Goal: Task Accomplishment & Management: Manage account settings

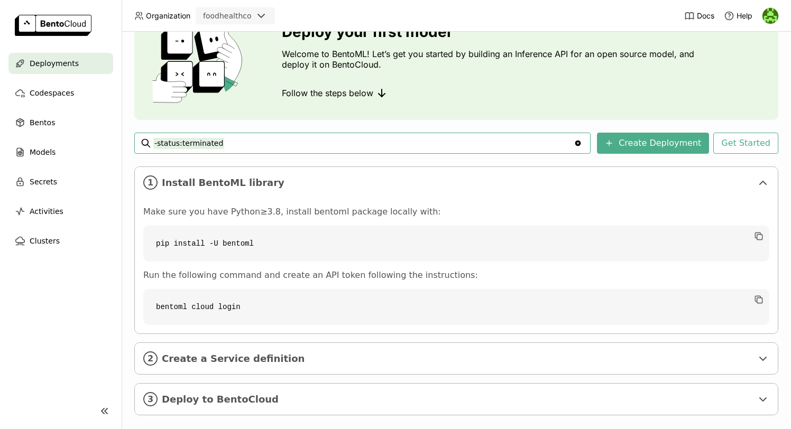
scroll to position [72, 0]
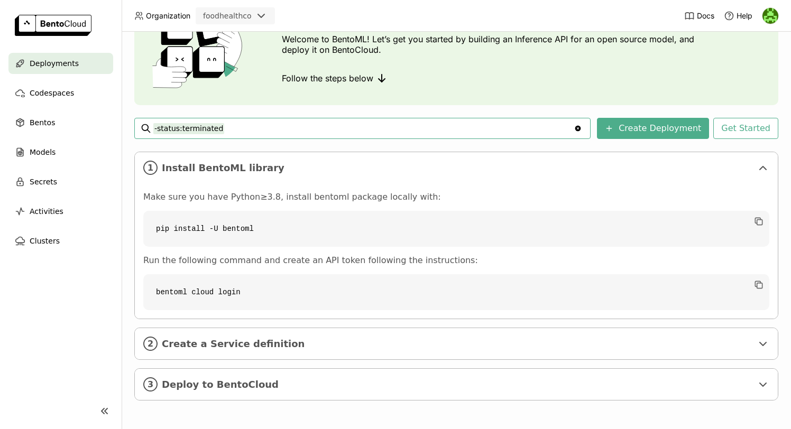
click at [773, 19] on img at bounding box center [770, 16] width 16 height 16
click at [753, 37] on span "Members" at bounding box center [750, 41] width 31 height 10
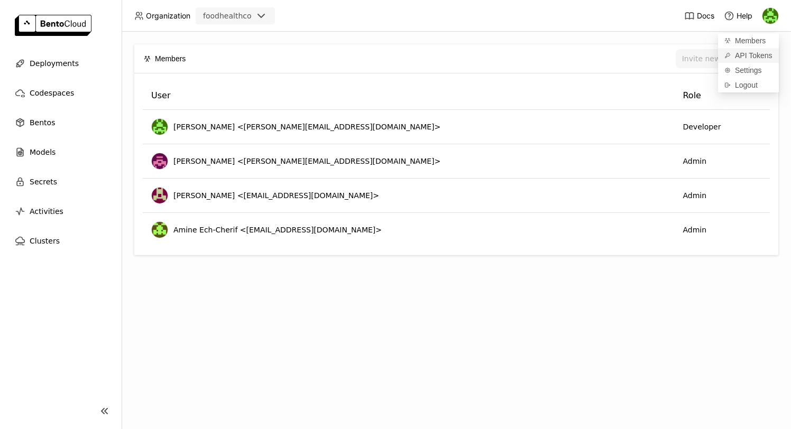
click at [746, 54] on span "API Tokens" at bounding box center [754, 56] width 38 height 10
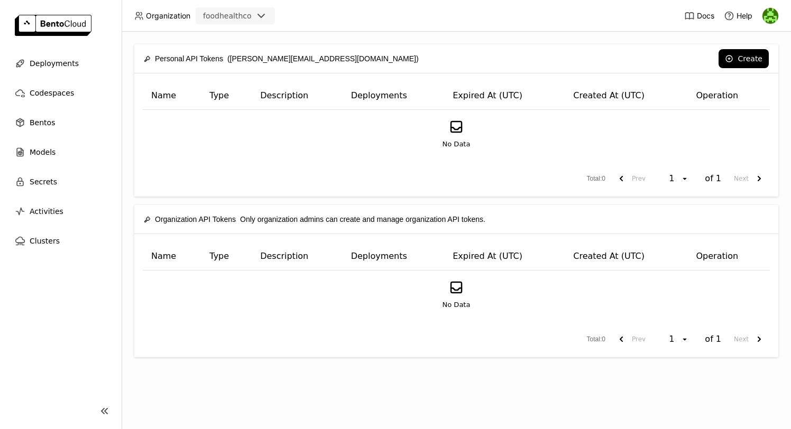
click at [405, 162] on div "Name Type Description Deployments Expired At (UTC) Created At (UTC) Operation N…" at bounding box center [456, 134] width 644 height 123
click at [736, 55] on button "Create" at bounding box center [743, 58] width 50 height 19
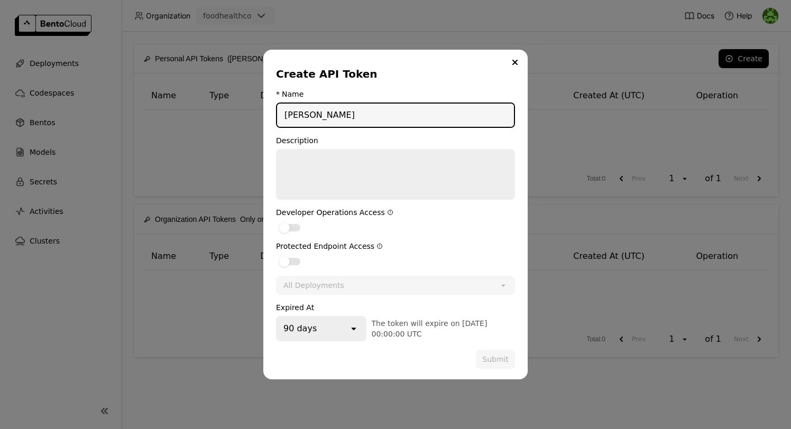
click at [352, 159] on textarea "dialog" at bounding box center [395, 174] width 237 height 49
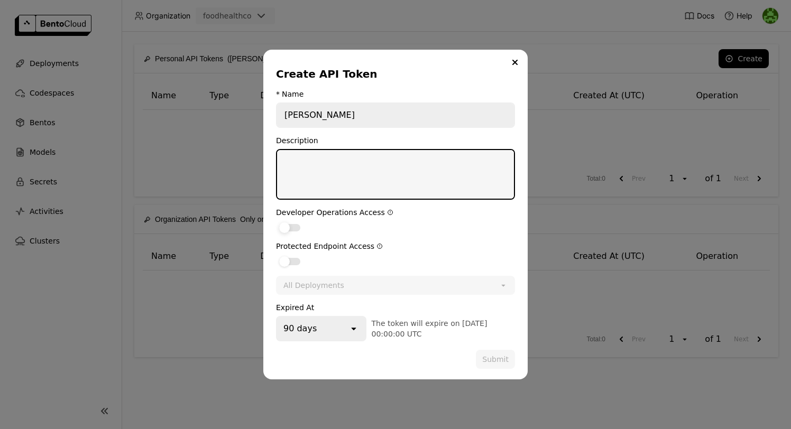
click at [289, 222] on label "dialog" at bounding box center [395, 227] width 239 height 13
click at [276, 221] on input "dialog" at bounding box center [276, 221] width 0 height 0
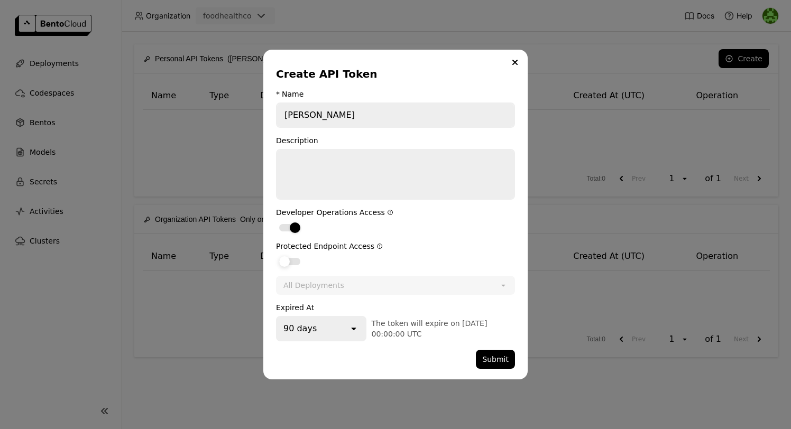
click at [289, 256] on label "dialog" at bounding box center [395, 261] width 239 height 13
click at [276, 255] on input "dialog" at bounding box center [276, 255] width 0 height 0
click at [350, 287] on div "All Deployments" at bounding box center [384, 285] width 214 height 17
click at [470, 260] on label "dialog" at bounding box center [395, 261] width 239 height 13
click at [276, 255] on input "dialog" at bounding box center [276, 255] width 0 height 0
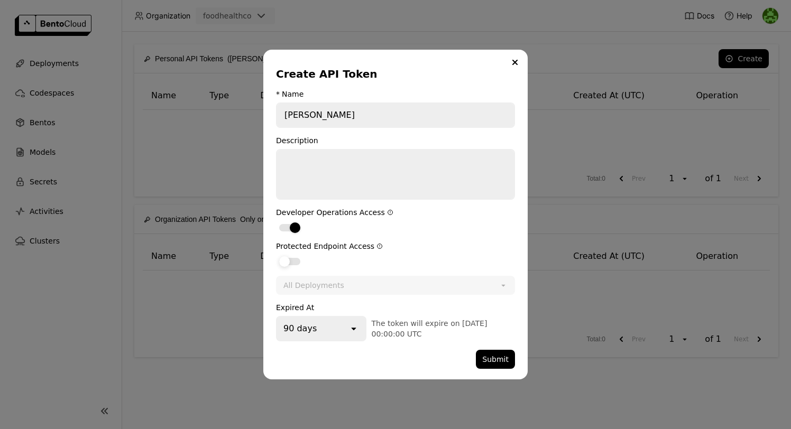
click at [291, 262] on div "dialog" at bounding box center [289, 261] width 21 height 7
click at [276, 255] on input "dialog" at bounding box center [276, 255] width 0 height 0
click at [353, 325] on icon "open" at bounding box center [353, 328] width 11 height 11
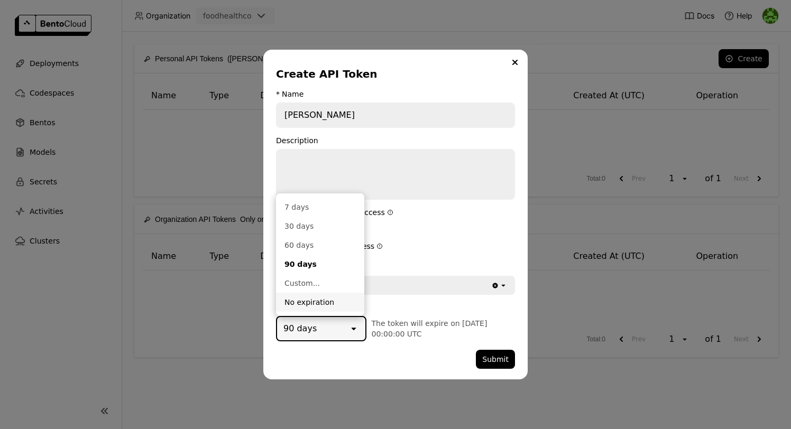
click at [339, 302] on div "No expiration" at bounding box center [319, 302] width 71 height 11
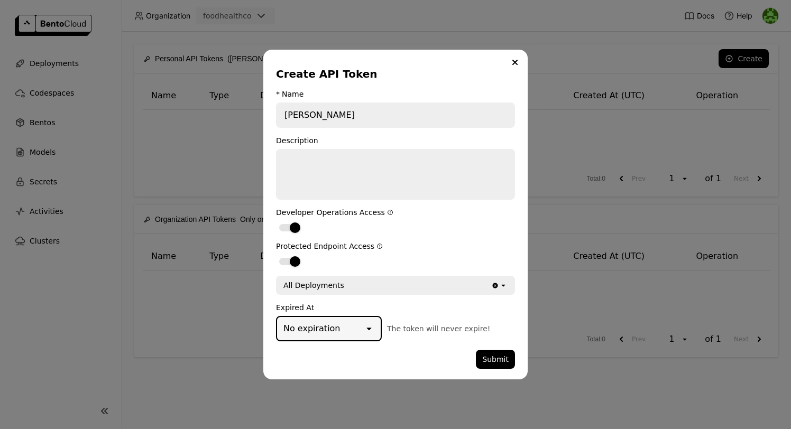
click at [504, 281] on icon "open" at bounding box center [503, 285] width 8 height 8
click at [437, 248] on div "Protected Endpoint Access" at bounding box center [395, 246] width 239 height 8
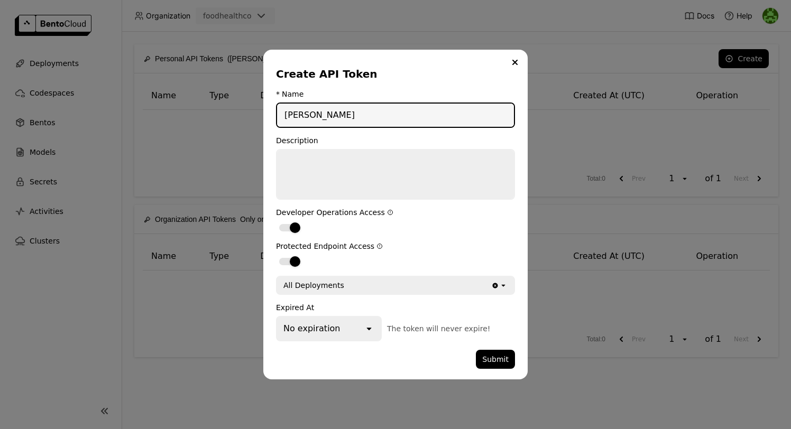
click at [379, 114] on input "[PERSON_NAME]" at bounding box center [395, 115] width 237 height 23
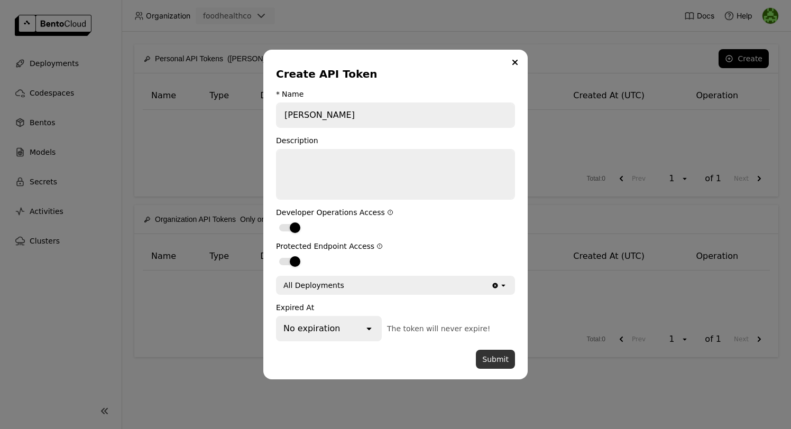
click at [497, 357] on button "Submit" at bounding box center [495, 359] width 39 height 19
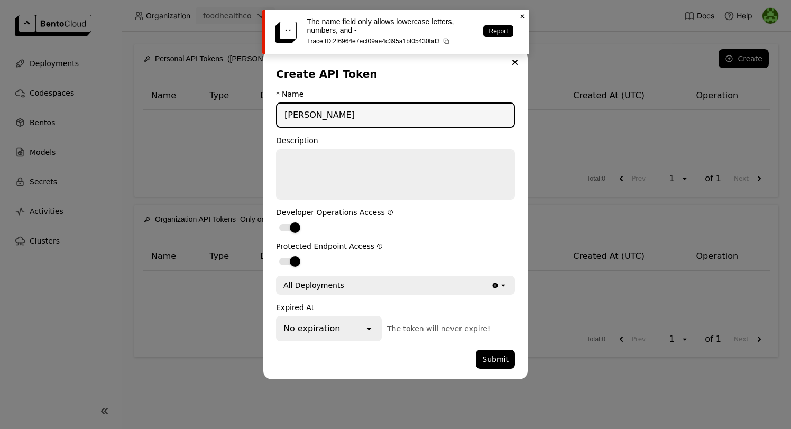
drag, startPoint x: 362, startPoint y: 115, endPoint x: 236, endPoint y: 115, distance: 125.3
click at [236, 115] on div "Create API Token * Name [PERSON_NAME] Description Developer Operations Access P…" at bounding box center [395, 214] width 791 height 429
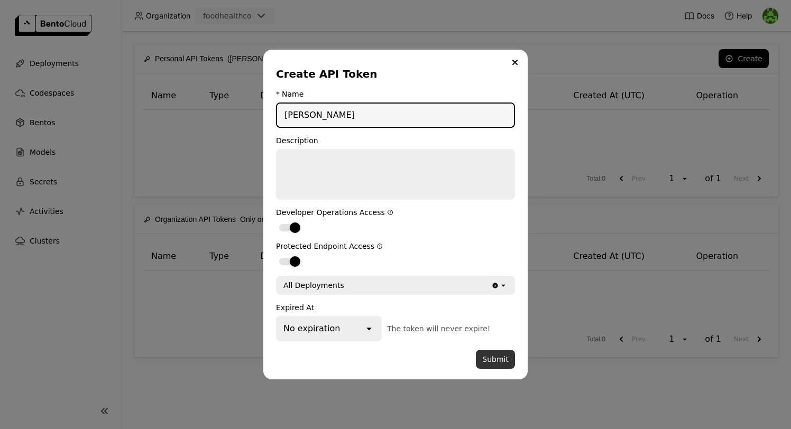
type input "[PERSON_NAME]"
click at [509, 366] on button "Submit" at bounding box center [495, 359] width 39 height 19
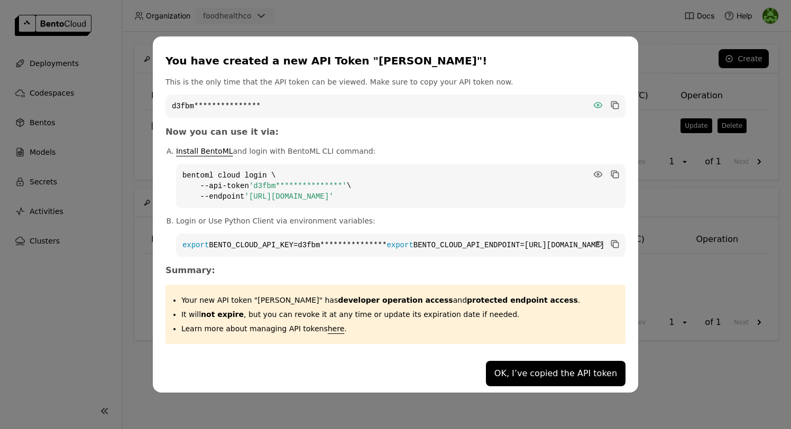
click at [594, 103] on icon "dialog" at bounding box center [598, 105] width 8 height 5
click at [613, 104] on icon "dialog" at bounding box center [615, 106] width 5 height 5
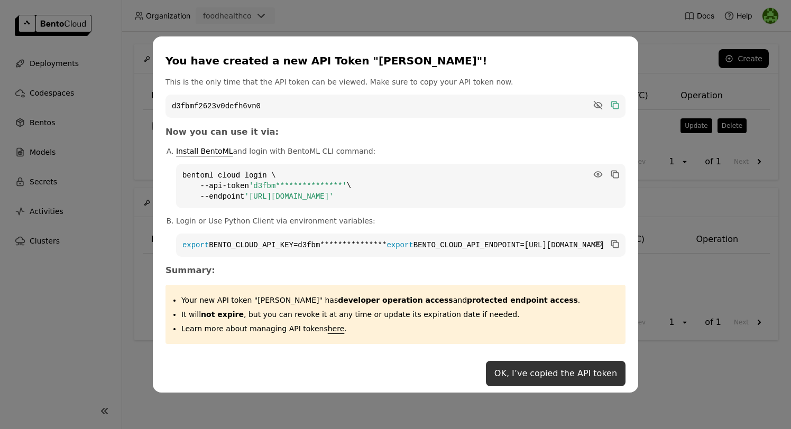
click at [520, 380] on button "OK, I’ve copied the API token" at bounding box center [556, 373] width 140 height 25
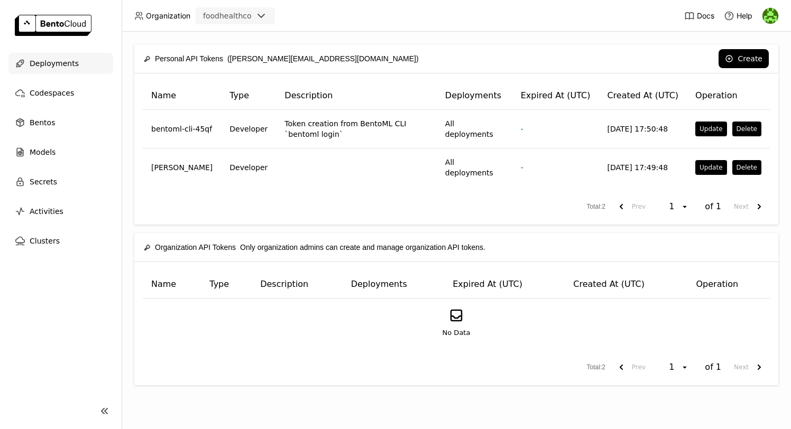
click at [46, 60] on span "Deployments" at bounding box center [54, 63] width 49 height 13
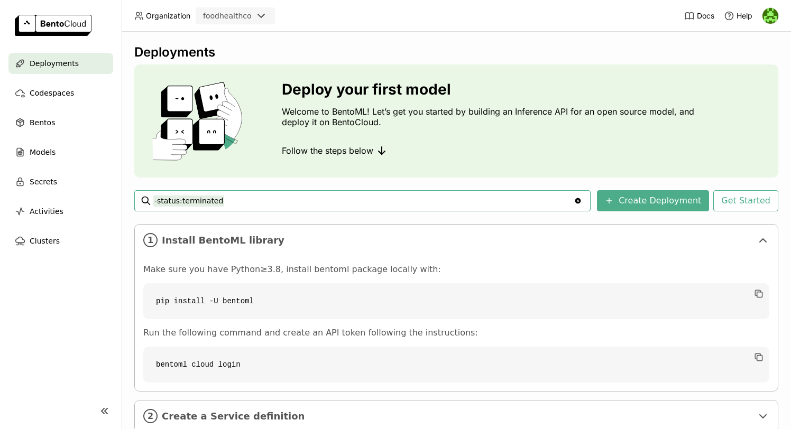
scroll to position [72, 0]
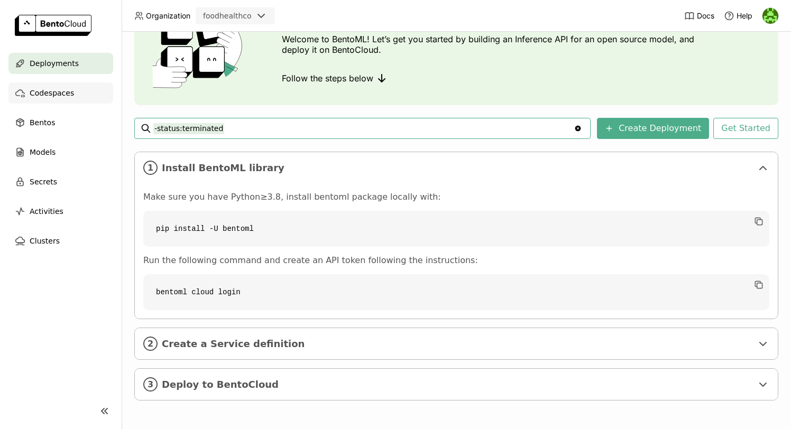
click at [68, 93] on span "Codespaces" at bounding box center [52, 93] width 44 height 13
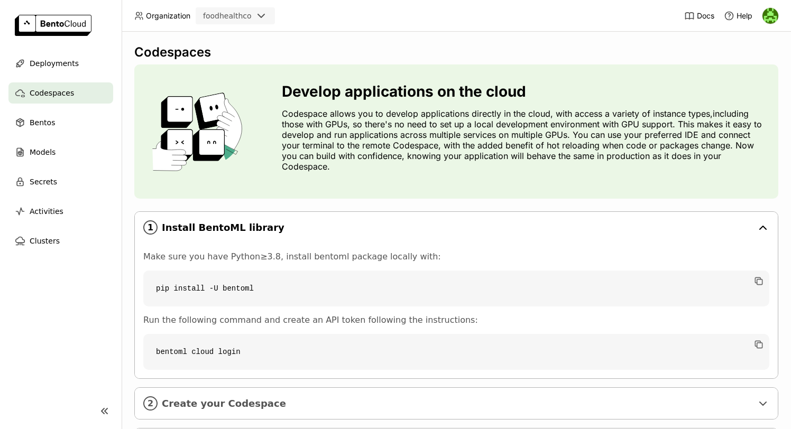
scroll to position [49, 0]
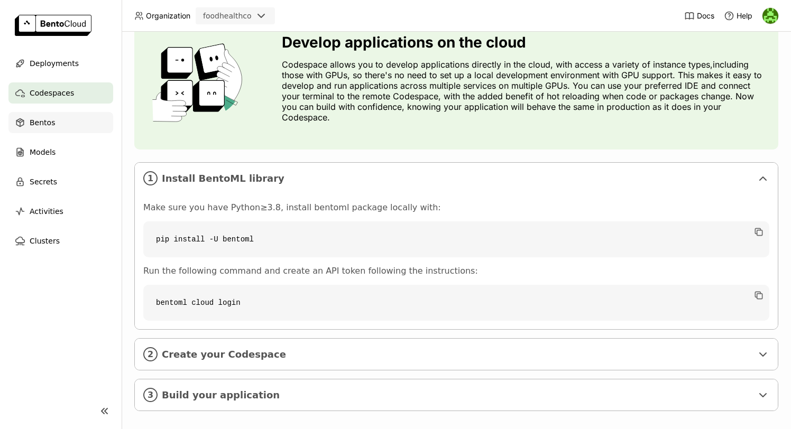
click at [44, 123] on span "Bentos" at bounding box center [42, 122] width 25 height 13
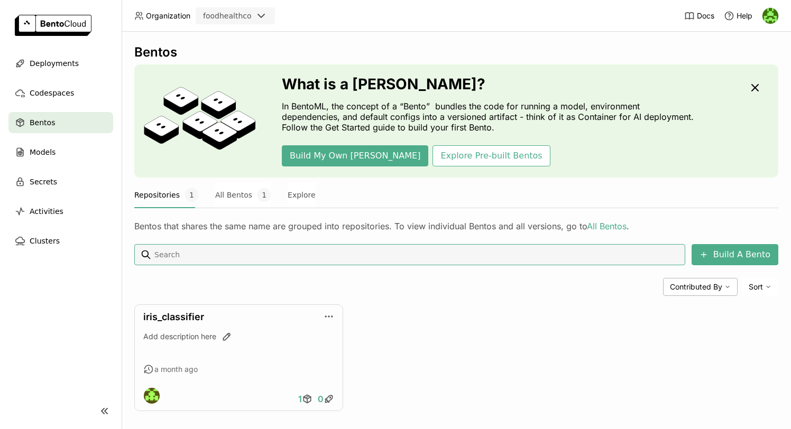
scroll to position [11, 0]
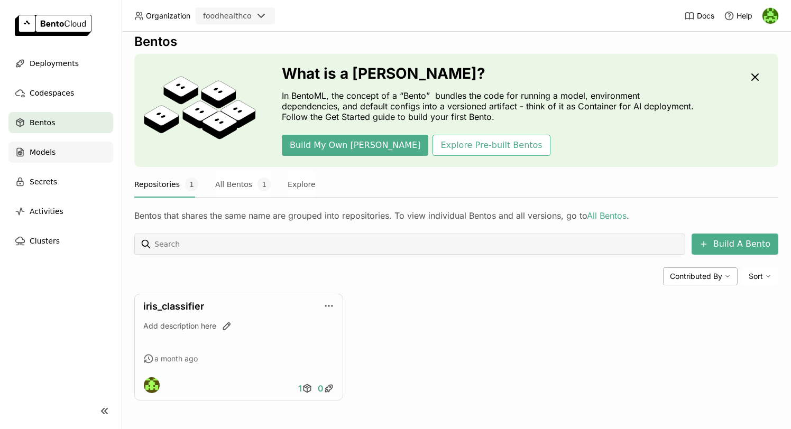
click at [55, 147] on div "Models" at bounding box center [60, 152] width 105 height 21
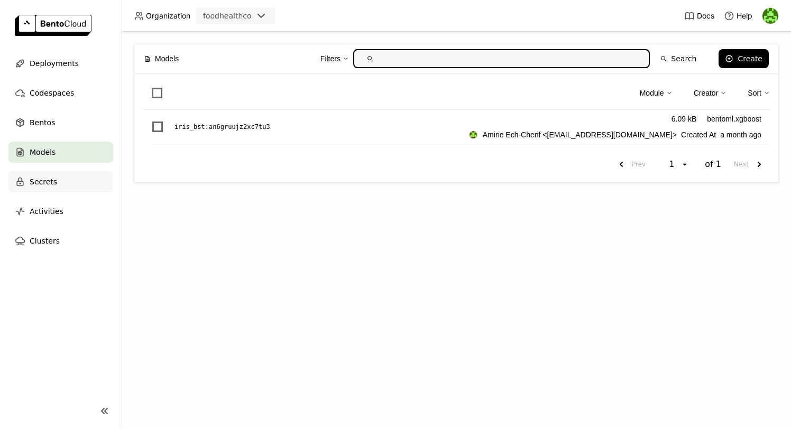
click at [57, 181] on div "Secrets" at bounding box center [60, 181] width 105 height 21
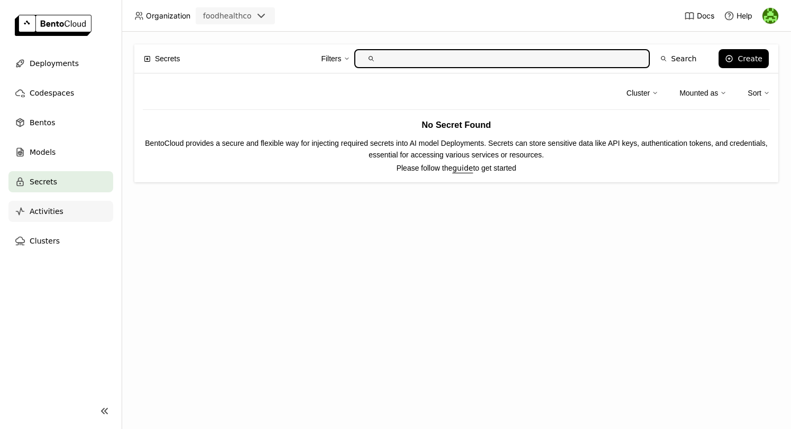
click at [76, 212] on div "Activities" at bounding box center [60, 211] width 105 height 21
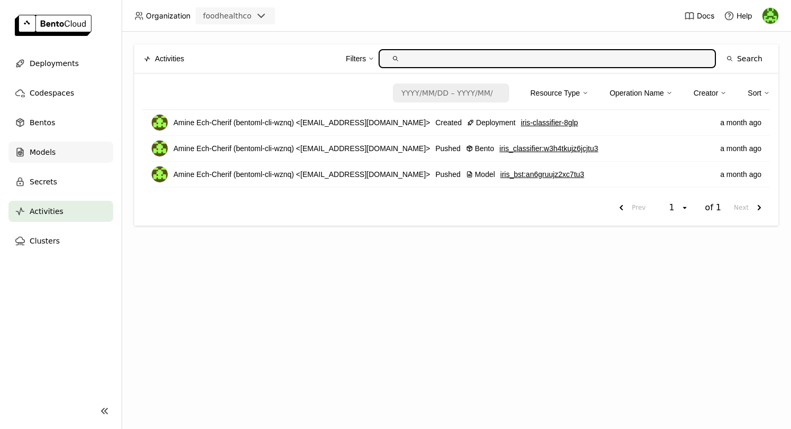
click at [51, 155] on span "Models" at bounding box center [43, 152] width 26 height 13
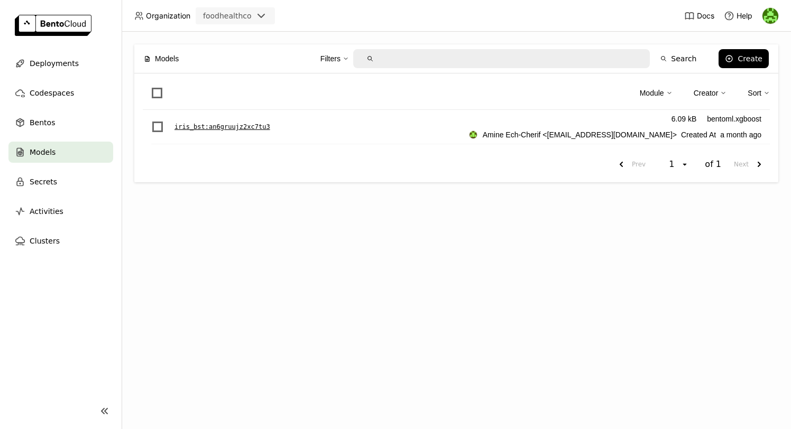
click at [240, 128] on p "iris_bst : an6gruujz2xc7tu3" at bounding box center [222, 127] width 96 height 11
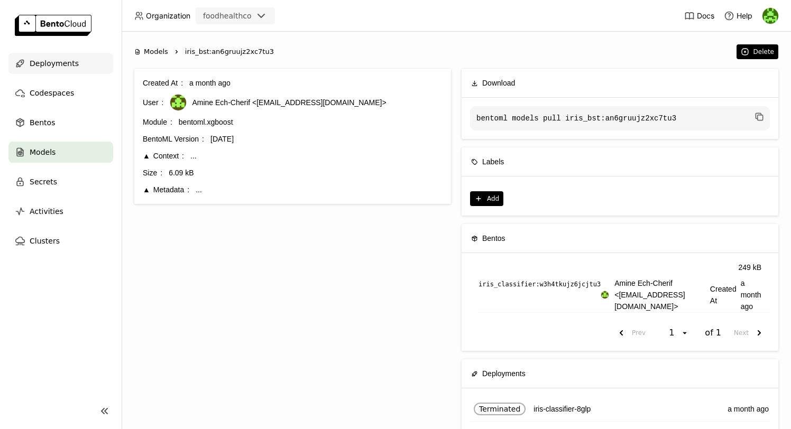
click at [68, 61] on span "Deployments" at bounding box center [54, 63] width 49 height 13
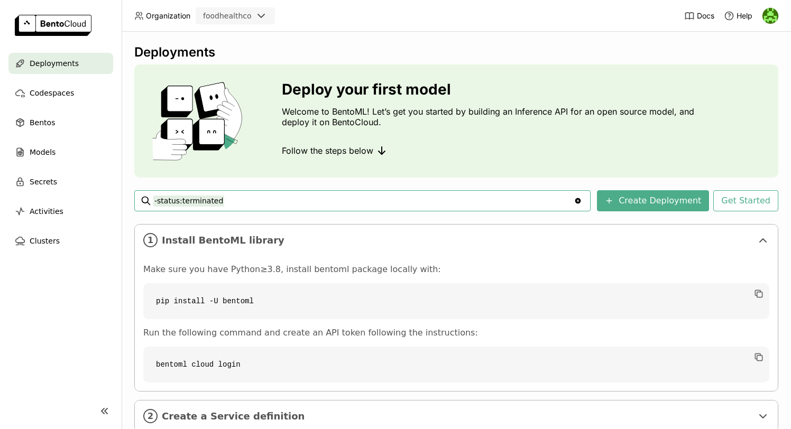
click at [769, 12] on img at bounding box center [770, 16] width 16 height 16
click at [742, 38] on span "Members" at bounding box center [750, 41] width 31 height 10
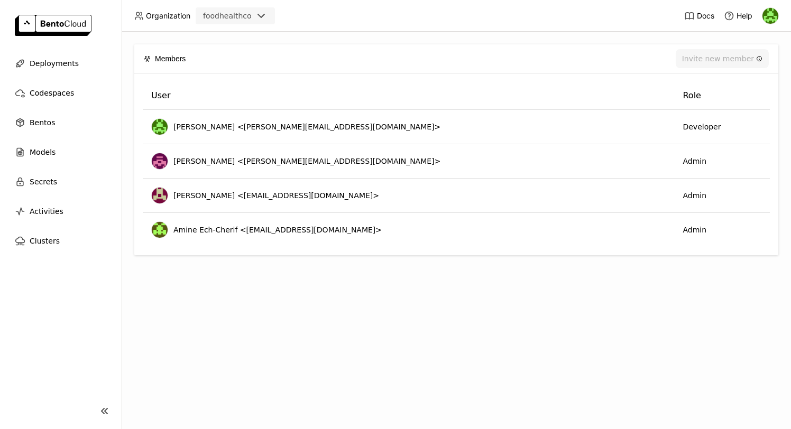
click at [366, 339] on div "Members Invite new member User Role Steven Searcy <steven@foodhealth.co> Develo…" at bounding box center [456, 230] width 669 height 397
click at [262, 13] on icon at bounding box center [261, 16] width 13 height 13
click at [307, 11] on header "Organization foodhealthco Docs Help" at bounding box center [395, 16] width 791 height 32
click at [64, 59] on span "Deployments" at bounding box center [54, 63] width 49 height 13
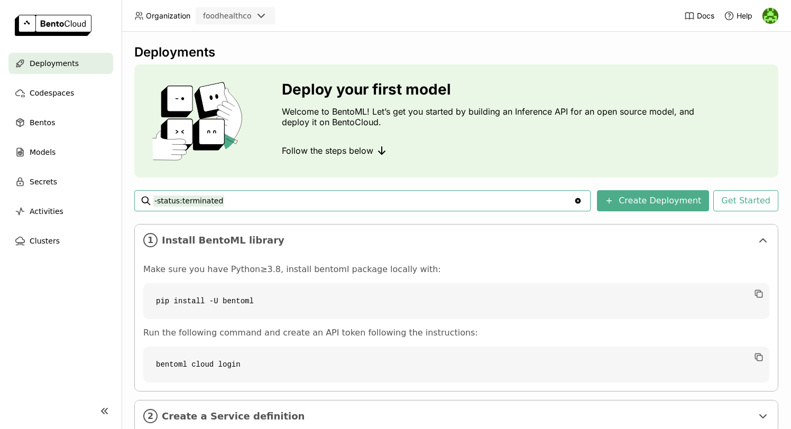
click at [179, 14] on span "Organization" at bounding box center [168, 16] width 44 height 10
click at [250, 14] on div "foodhealthco" at bounding box center [226, 15] width 58 height 15
click at [245, 35] on div "foodhealthco" at bounding box center [235, 37] width 62 height 11
drag, startPoint x: 67, startPoint y: 69, endPoint x: 59, endPoint y: 62, distance: 9.7
click at [59, 62] on span "Deployments" at bounding box center [54, 63] width 49 height 13
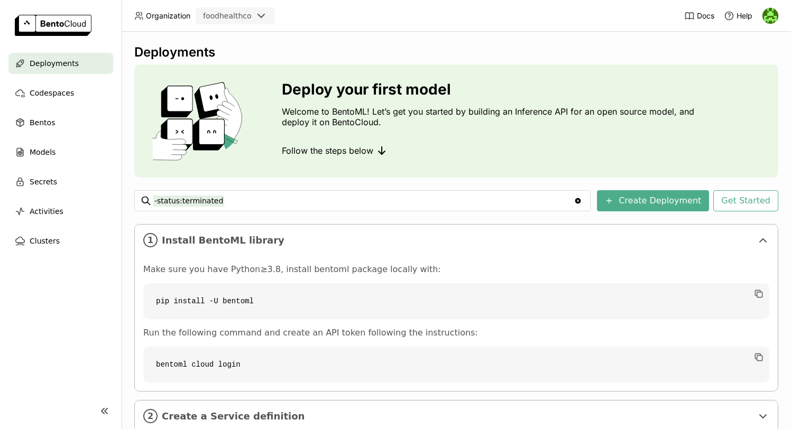
click at [277, 182] on div "Deployments Deploy your first model Welcome to BentoML! Let’s get you started b…" at bounding box center [456, 266] width 644 height 444
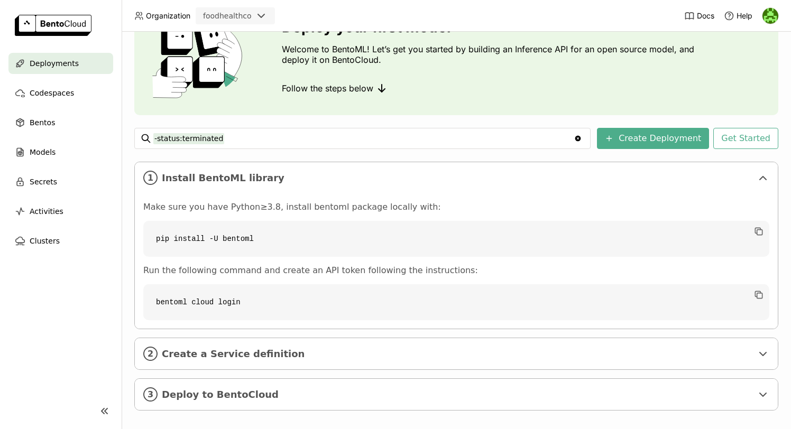
scroll to position [72, 0]
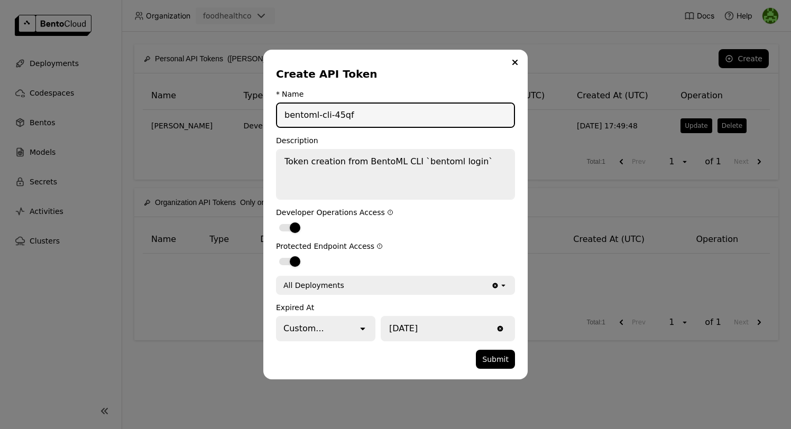
click at [441, 336] on input "2025/12/31" at bounding box center [438, 328] width 112 height 23
click at [374, 326] on div "open" at bounding box center [365, 328] width 17 height 23
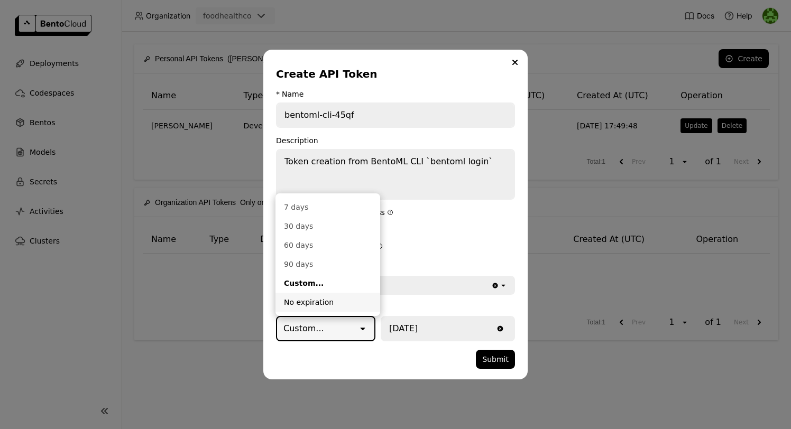
click at [346, 298] on div "No expiration" at bounding box center [328, 302] width 88 height 11
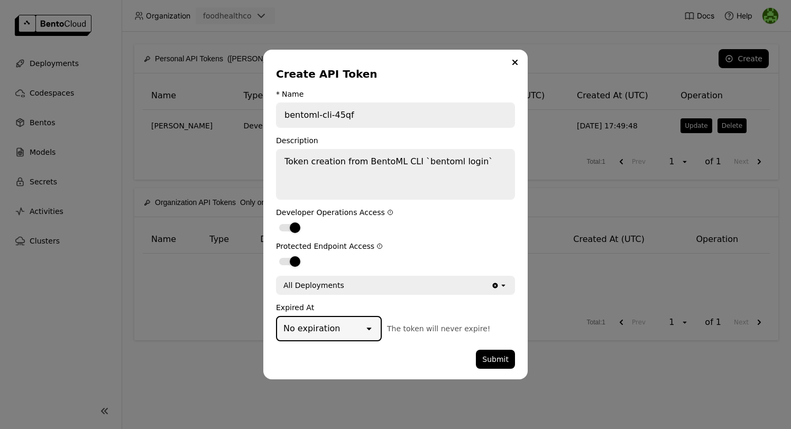
click at [386, 111] on input "bentoml-cli-45qf" at bounding box center [395, 115] width 237 height 23
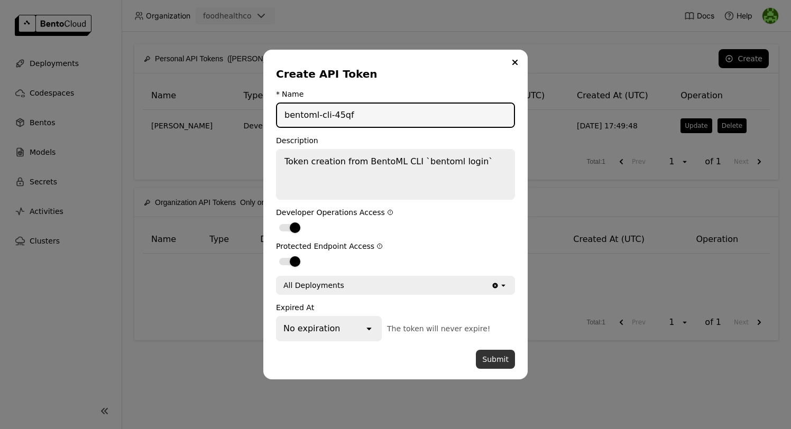
click at [494, 360] on button "Submit" at bounding box center [495, 359] width 39 height 19
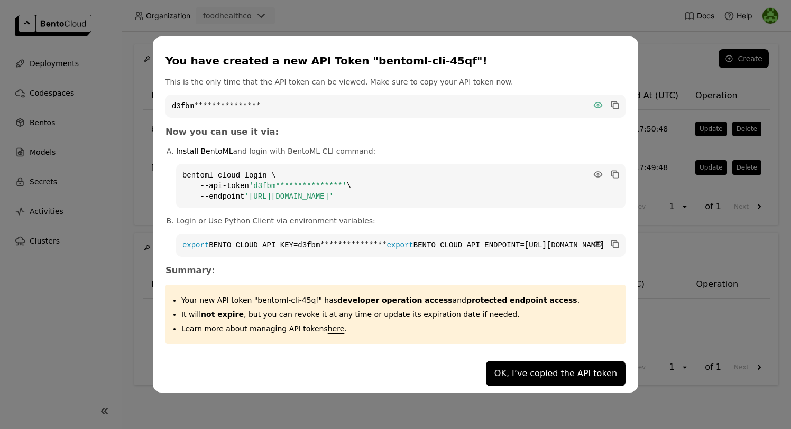
click at [592, 104] on icon "dialog" at bounding box center [597, 105] width 11 height 11
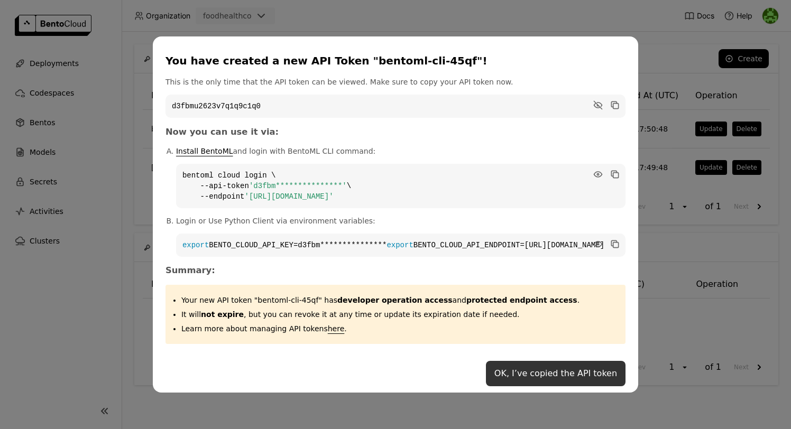
click at [514, 377] on button "OK, I’ve copied the API token" at bounding box center [556, 373] width 140 height 25
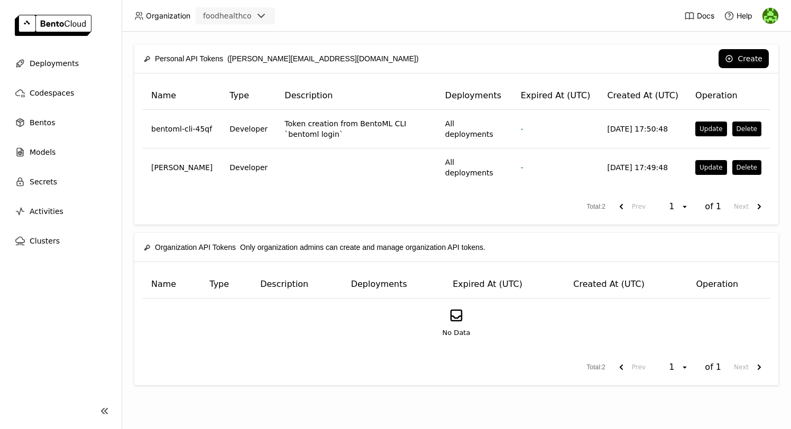
click at [388, 192] on div "Name Type Description Deployments Expired At (UTC) Created At (UTC) Operation b…" at bounding box center [456, 148] width 644 height 151
